Goal: Information Seeking & Learning: Check status

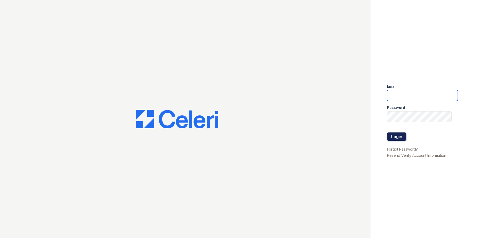
type input "Arrivesilverspring@trinity-pm.com"
click at [401, 138] on button "Login" at bounding box center [396, 136] width 19 height 8
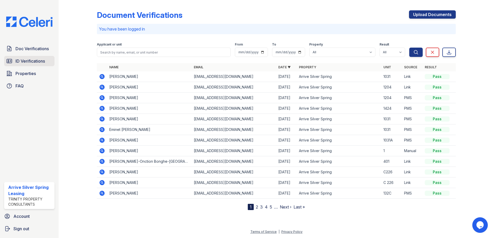
click at [36, 60] on span "ID Verifications" at bounding box center [30, 61] width 29 height 6
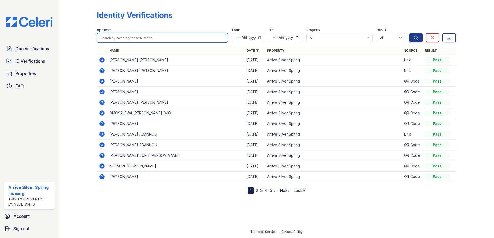
click at [135, 38] on input "search" at bounding box center [162, 37] width 131 height 9
type input "Habtu"
click at [409, 33] on button "Search" at bounding box center [415, 37] width 13 height 9
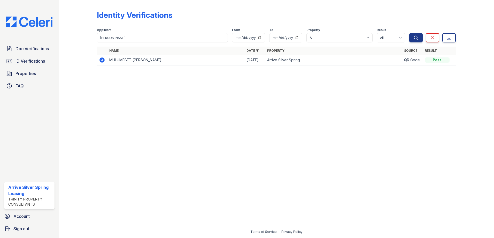
click at [104, 60] on icon at bounding box center [102, 59] width 5 height 5
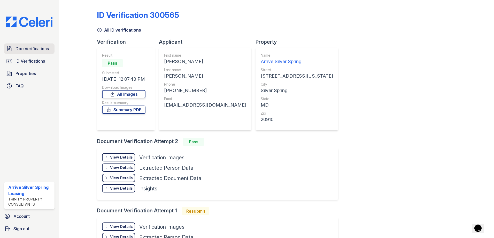
click at [29, 49] on span "Doc Verifications" at bounding box center [32, 48] width 33 height 6
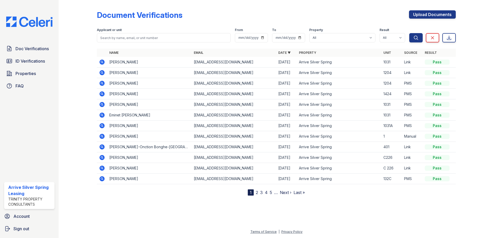
click at [102, 61] on icon at bounding box center [102, 62] width 6 height 6
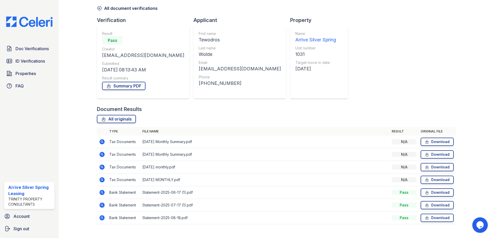
scroll to position [31, 0]
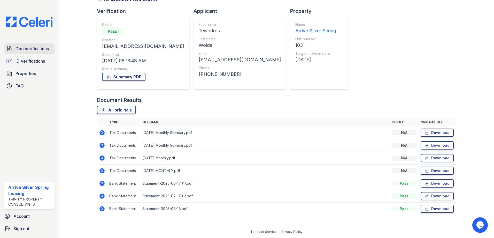
click at [28, 50] on span "Doc Verifications" at bounding box center [32, 48] width 33 height 6
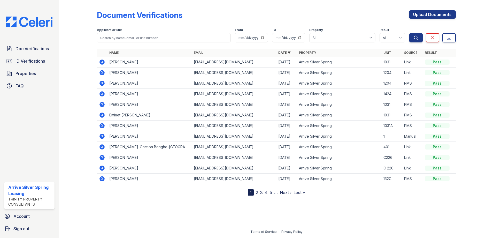
click at [102, 62] on icon at bounding box center [101, 61] width 1 height 1
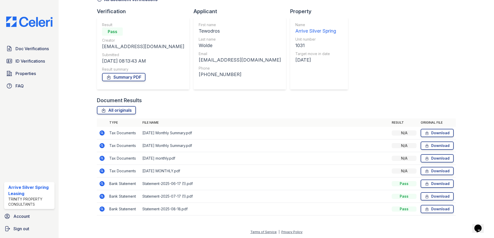
scroll to position [31, 0]
click at [101, 132] on icon at bounding box center [101, 132] width 1 height 1
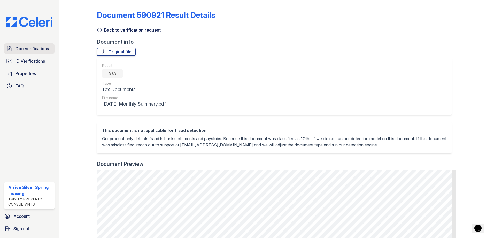
click at [41, 50] on span "Doc Verifications" at bounding box center [32, 48] width 33 height 6
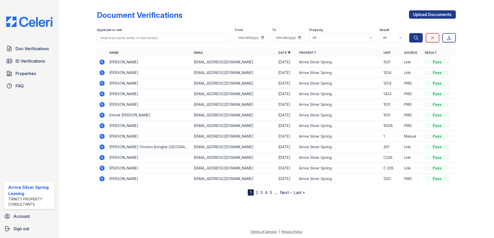
click at [101, 113] on icon at bounding box center [102, 114] width 5 height 5
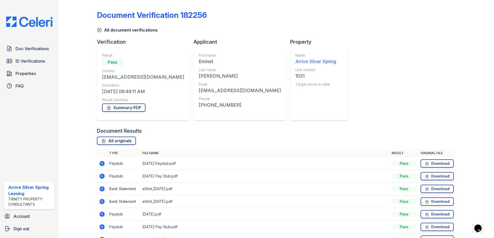
click at [101, 163] on icon at bounding box center [101, 162] width 1 height 1
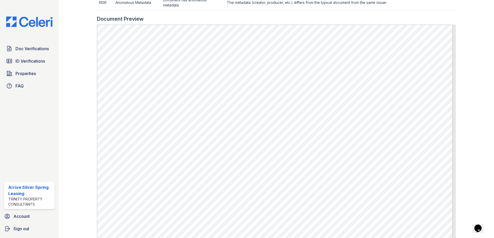
scroll to position [247, 0]
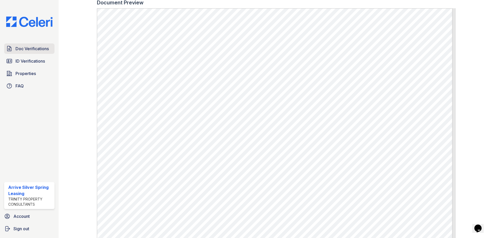
click at [36, 49] on span "Doc Verifications" at bounding box center [32, 48] width 33 height 6
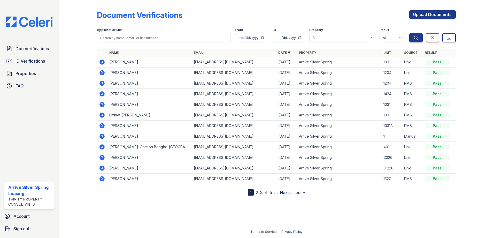
click at [101, 61] on icon at bounding box center [102, 61] width 5 height 5
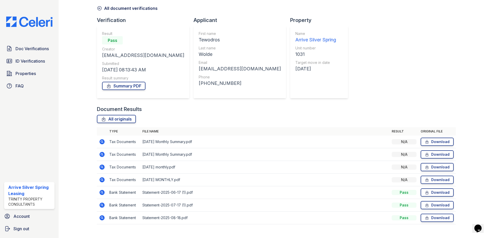
scroll to position [31, 0]
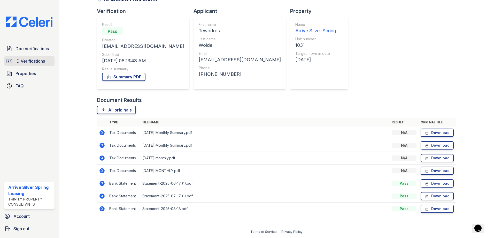
click at [36, 59] on span "ID Verifications" at bounding box center [30, 61] width 29 height 6
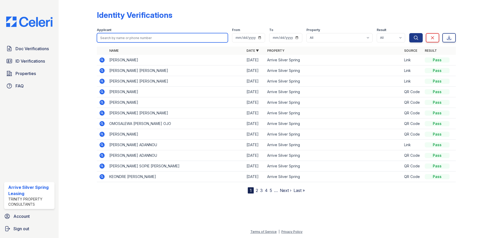
click at [121, 38] on input "search" at bounding box center [162, 37] width 131 height 9
click at [114, 38] on input "search" at bounding box center [162, 37] width 131 height 9
type input "Wolde"
click at [409, 33] on button "Search" at bounding box center [415, 37] width 13 height 9
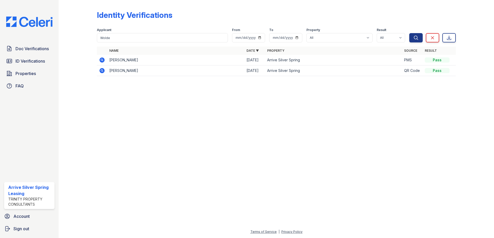
click at [101, 61] on icon at bounding box center [102, 59] width 5 height 5
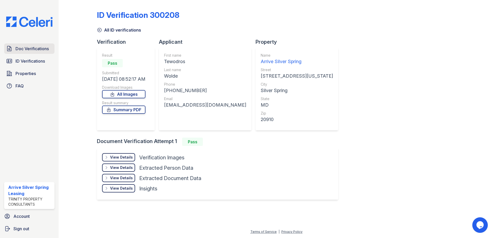
click at [41, 50] on span "Doc Verifications" at bounding box center [32, 48] width 33 height 6
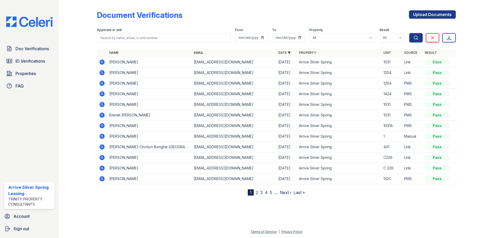
click at [106, 115] on td at bounding box center [102, 115] width 10 height 11
click at [103, 115] on icon at bounding box center [102, 114] width 5 height 5
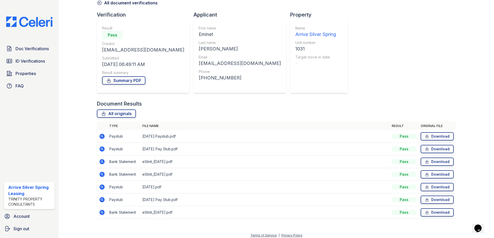
scroll to position [31, 0]
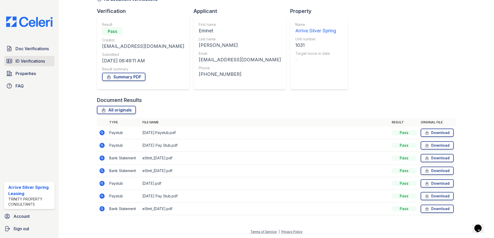
click at [36, 59] on span "ID Verifications" at bounding box center [30, 61] width 29 height 6
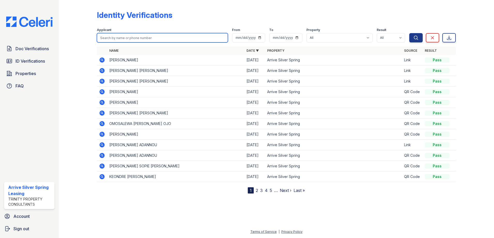
click at [119, 39] on input "search" at bounding box center [162, 37] width 131 height 9
type input "Habtu"
click at [409, 33] on button "Search" at bounding box center [415, 37] width 13 height 9
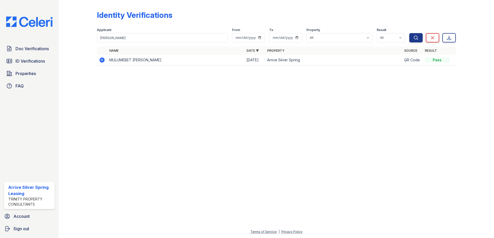
click at [103, 59] on icon at bounding box center [102, 59] width 5 height 5
